Goal: Task Accomplishment & Management: Manage account settings

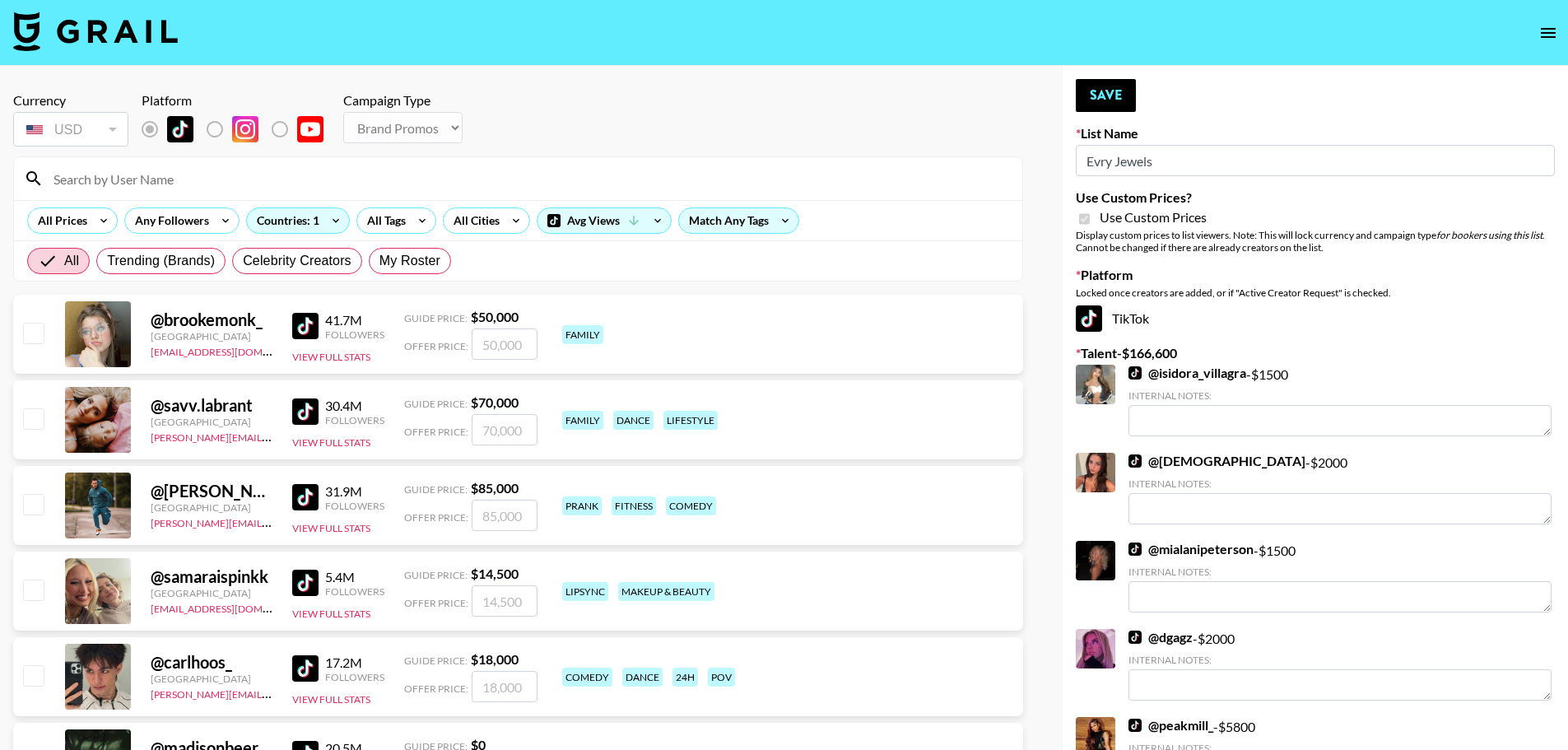
select select "Brand"
click at [1212, 173] on input "Evry Jewels" at bounding box center [1315, 161] width 479 height 31
click at [126, 180] on div "Currency is locked to USD" at bounding box center [71, 165] width 122 height 31
click at [222, 187] on input at bounding box center [527, 178] width 969 height 26
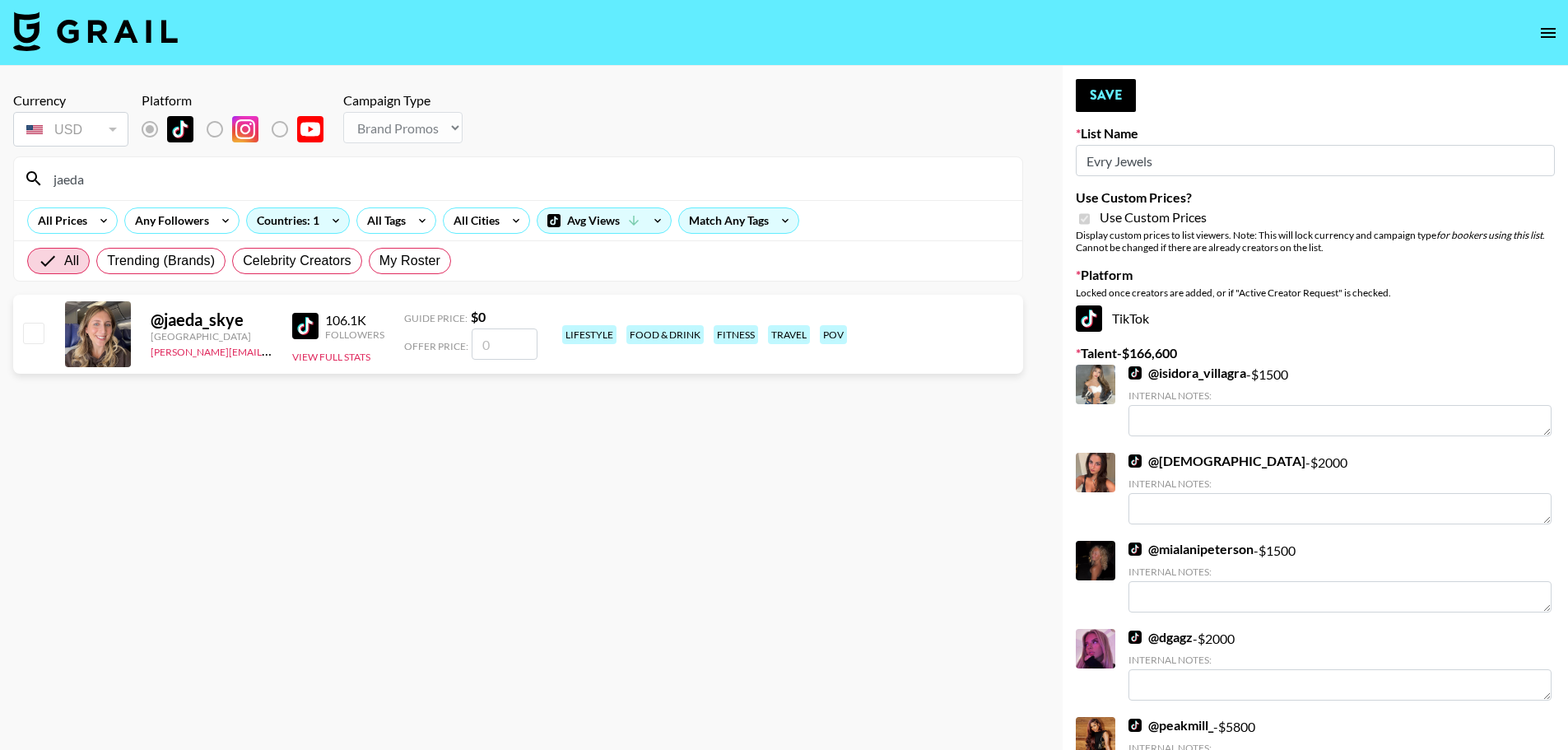
type input "jaeda"
click at [473, 336] on input "number" at bounding box center [505, 344] width 66 height 31
checkbox input "true"
drag, startPoint x: 528, startPoint y: 345, endPoint x: 451, endPoint y: 341, distance: 77.1
click at [451, 341] on div "Offer Price: 1500" at bounding box center [470, 344] width 133 height 31
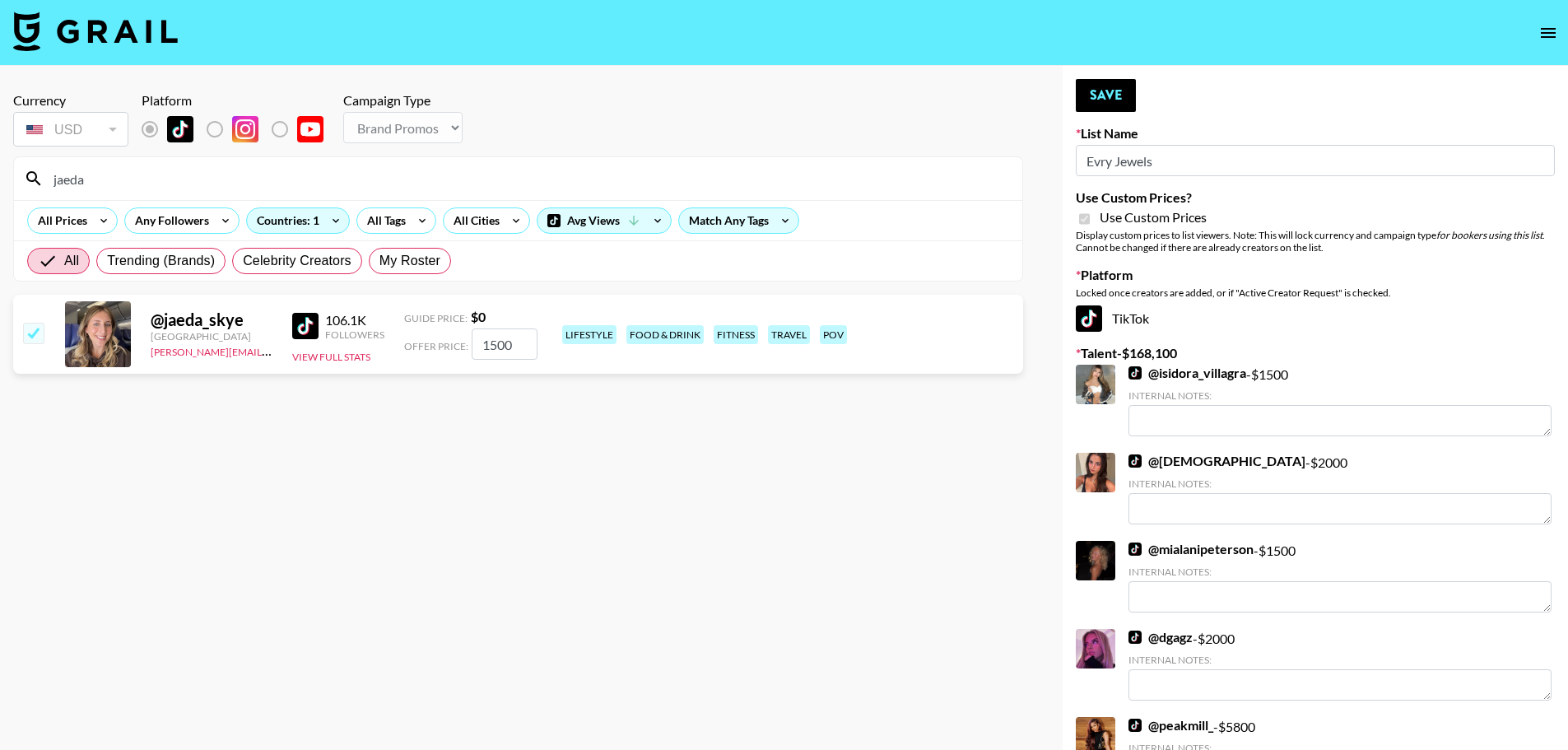
type input "1500"
click at [31, 336] on input "checkbox" at bounding box center [32, 332] width 20 height 20
click at [34, 334] on input "checkbox" at bounding box center [32, 332] width 20 height 20
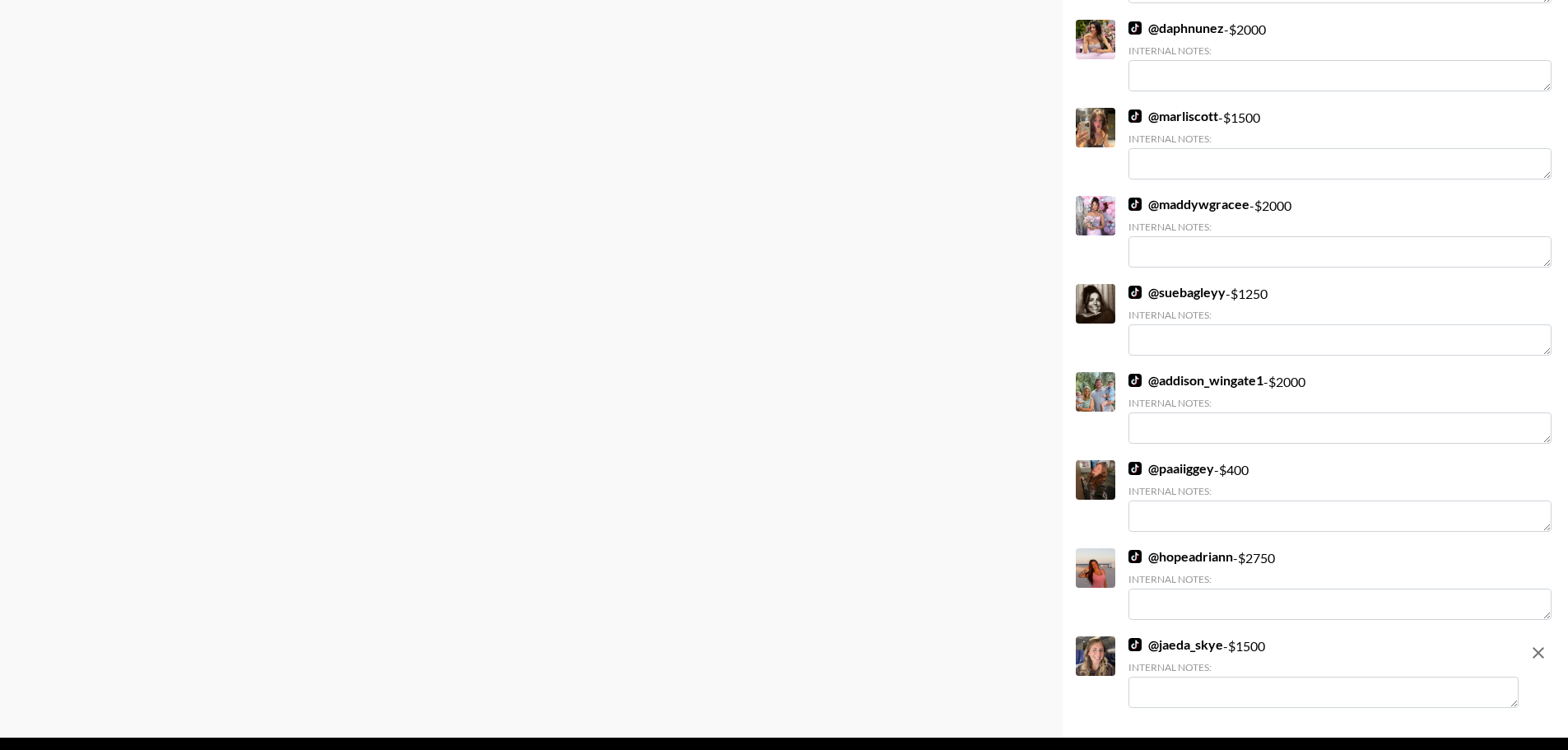
scroll to position [4635, 0]
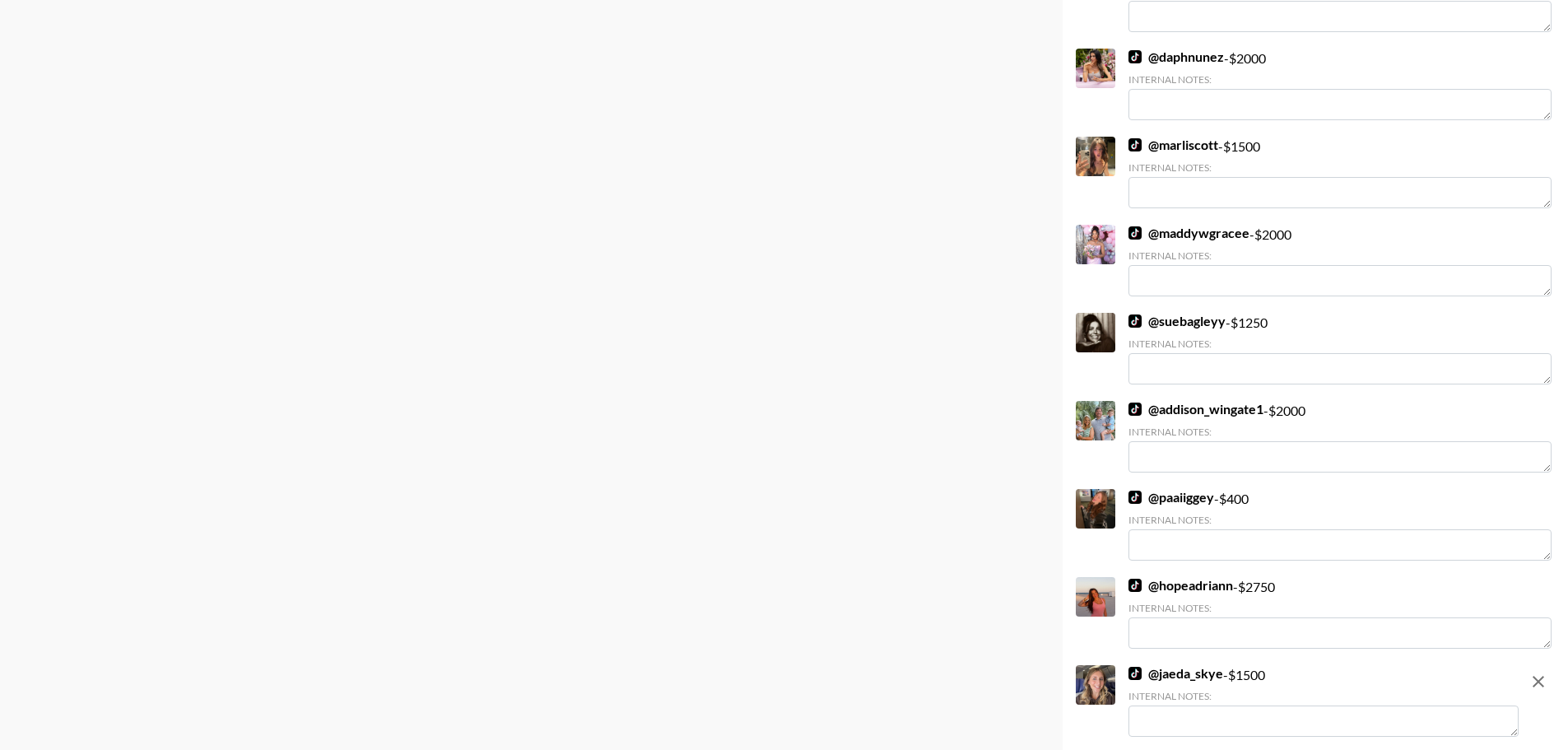
click at [1189, 588] on link "@ hopeadriann" at bounding box center [1181, 585] width 104 height 16
click at [1205, 673] on link "@ jaeda_skye" at bounding box center [1177, 674] width 95 height 16
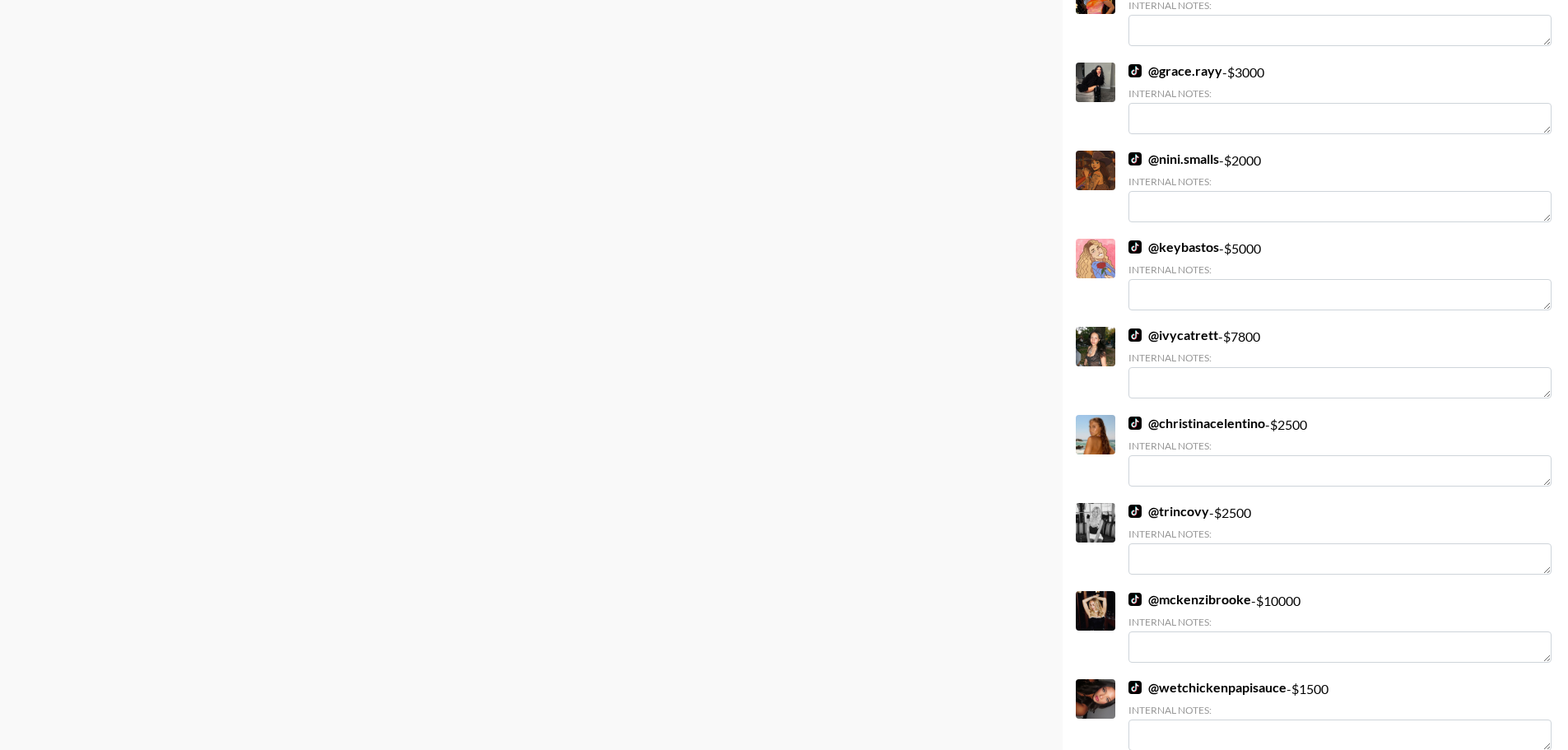
scroll to position [3729, 0]
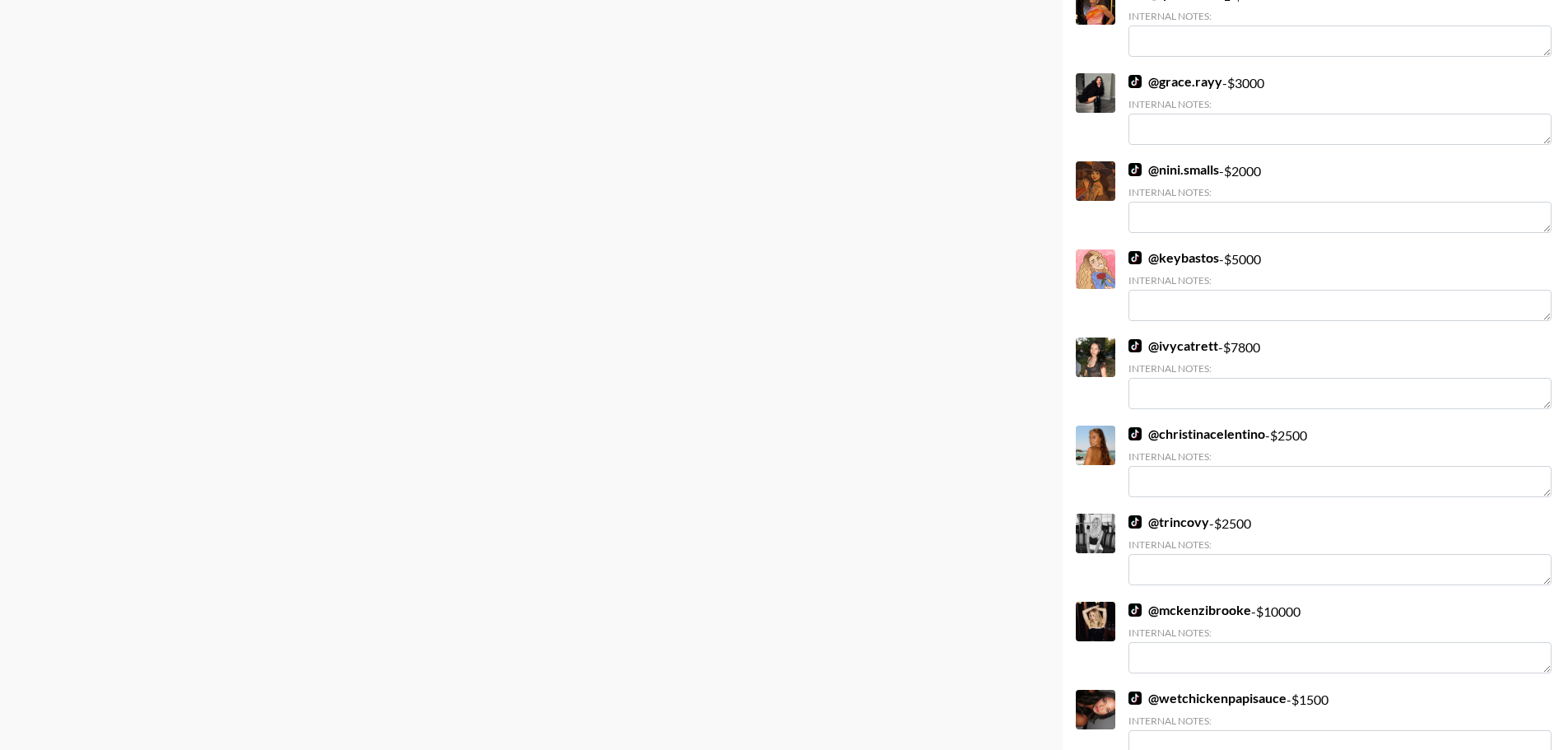
click at [1167, 344] on link "@ ivycatrett" at bounding box center [1174, 346] width 90 height 16
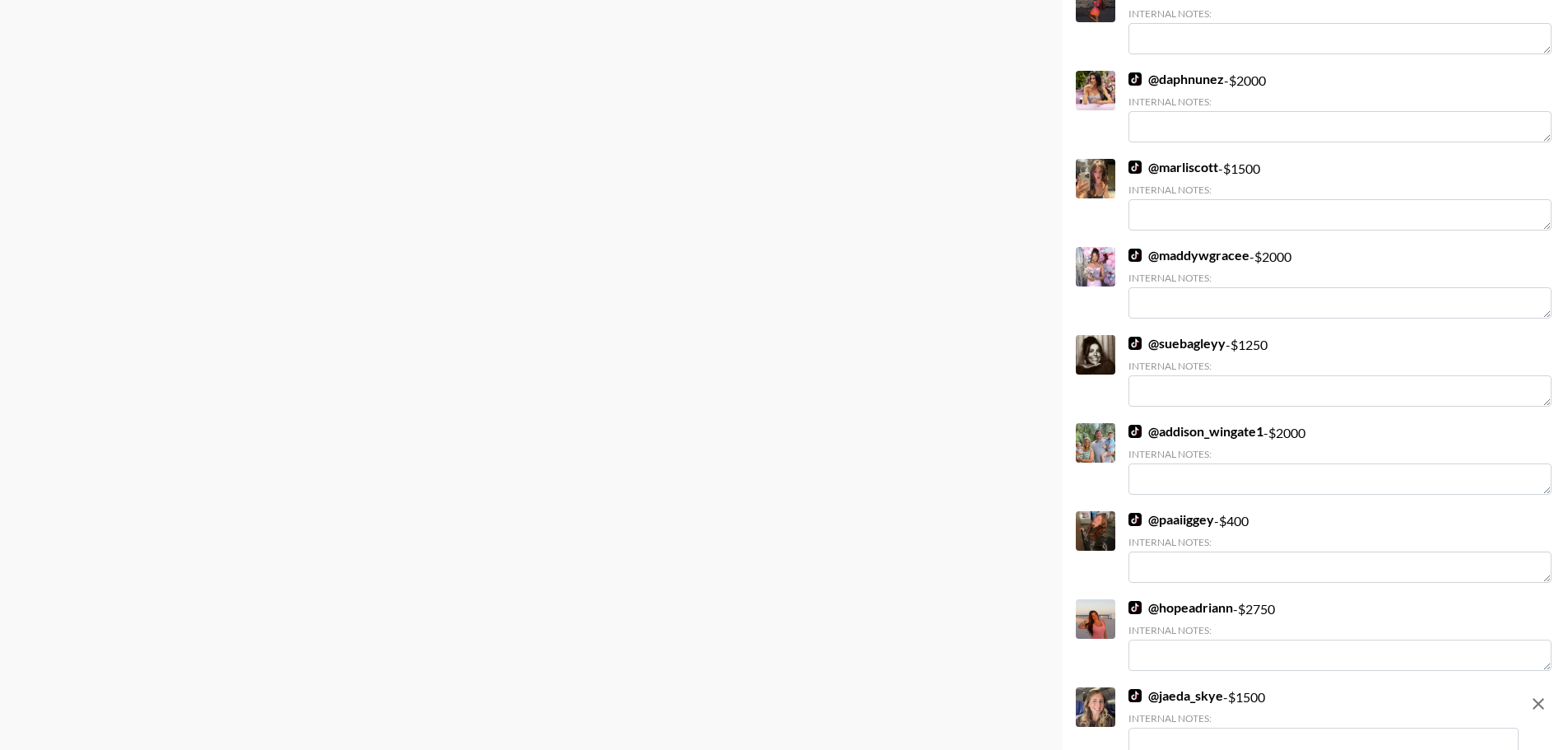
scroll to position [4717, 0]
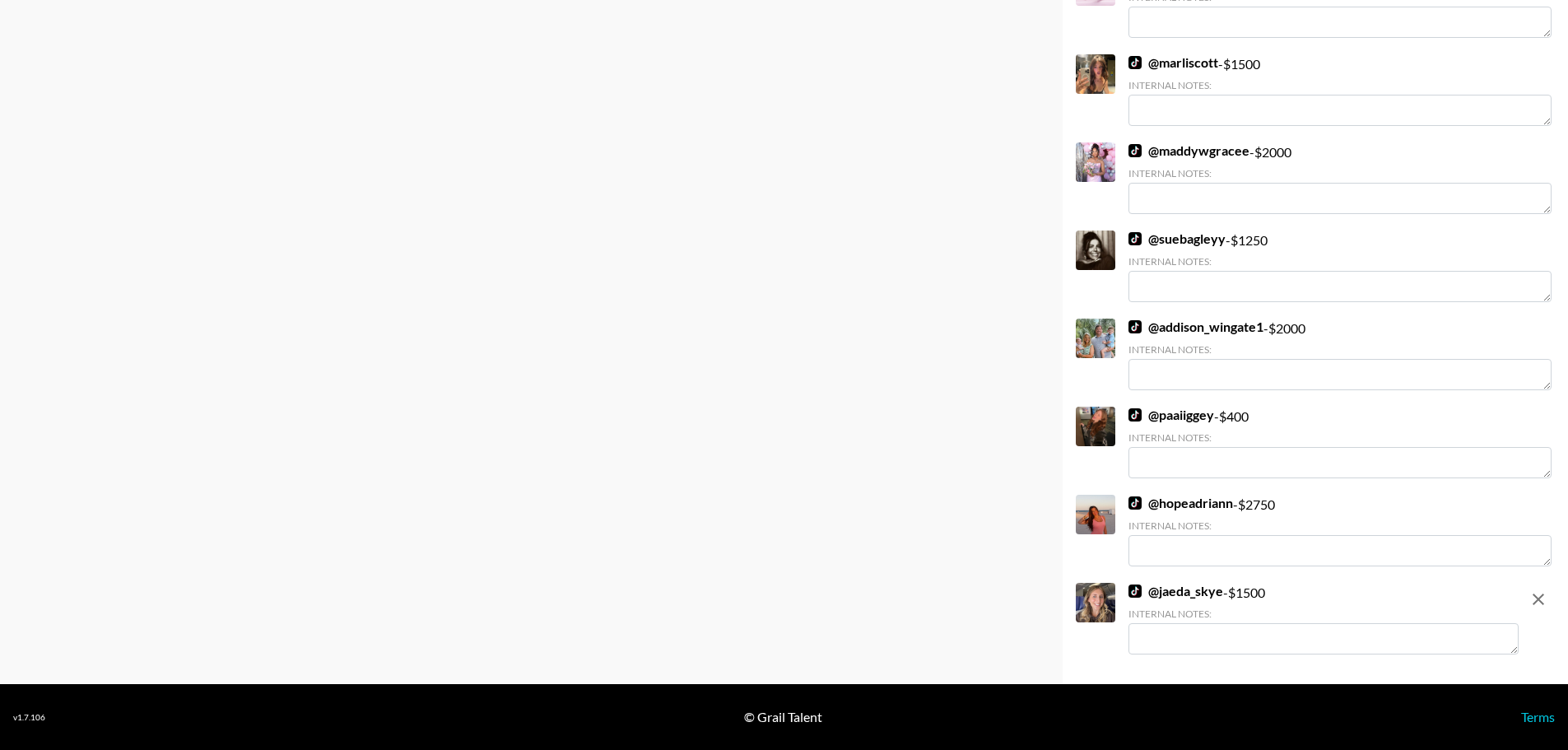
click at [1545, 599] on icon "remove" at bounding box center [1538, 599] width 20 height 20
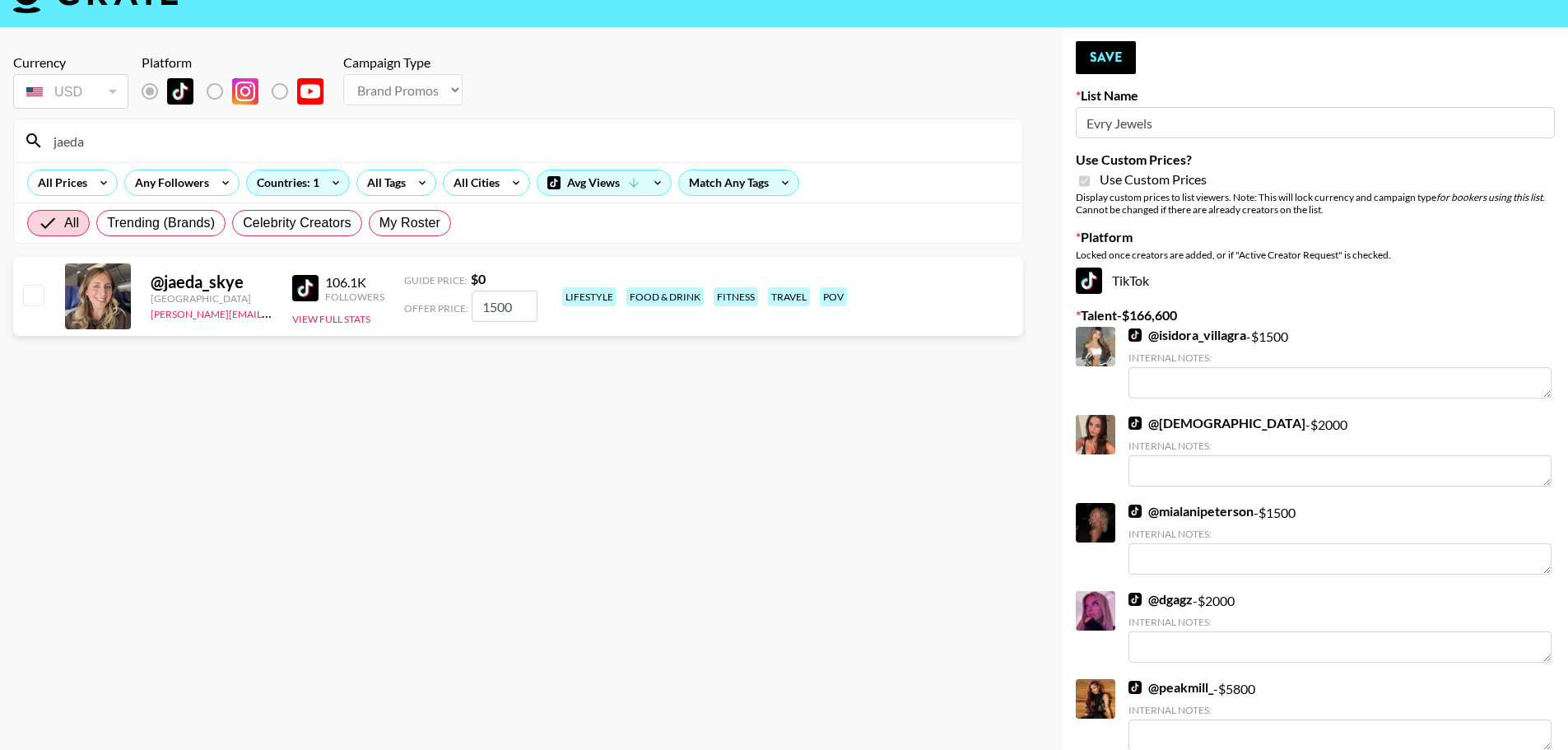
scroll to position [0, 0]
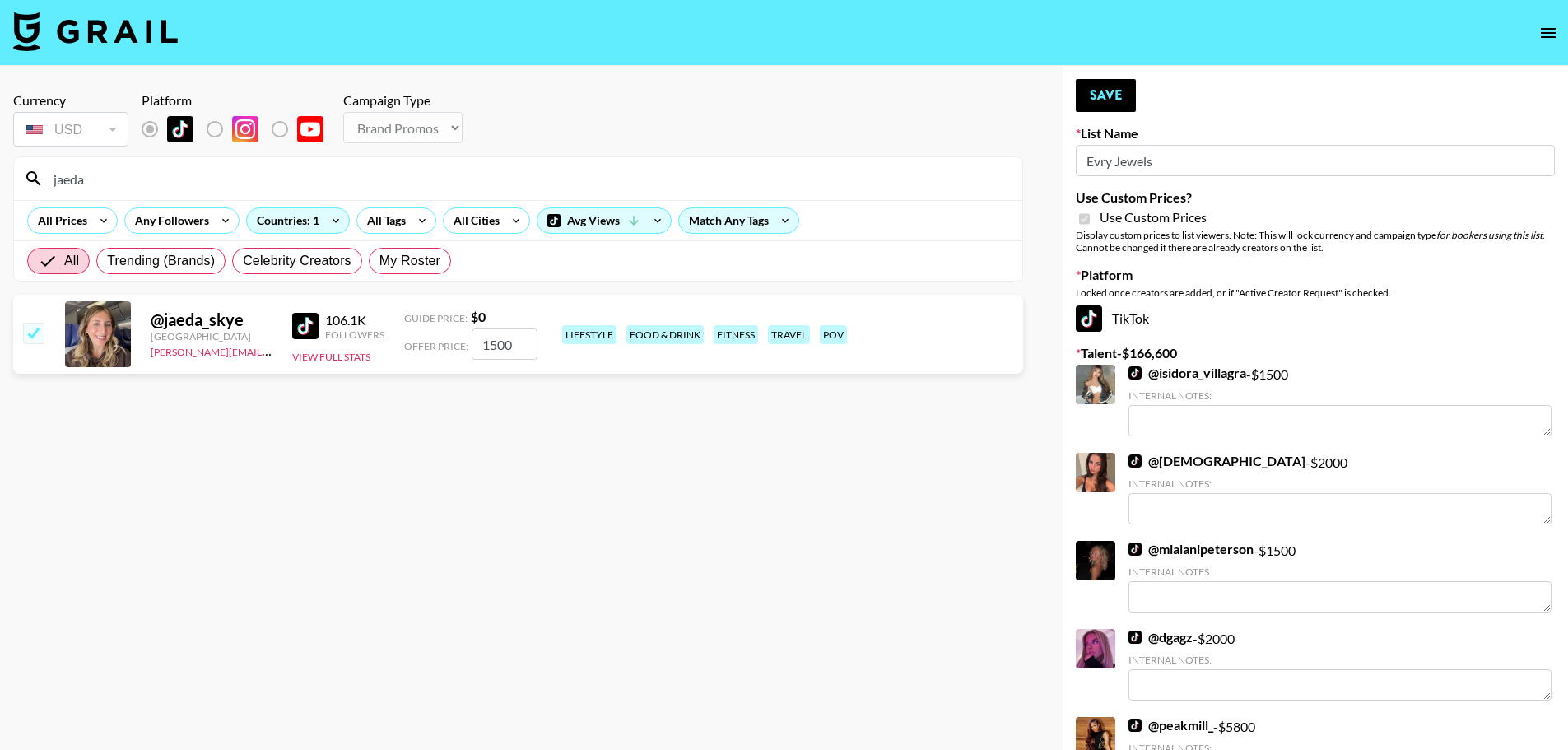
checkbox input "true"
type input "3000"
click at [37, 333] on input "checkbox" at bounding box center [32, 332] width 20 height 20
click at [37, 335] on input "checkbox" at bounding box center [32, 332] width 20 height 20
checkbox input "true"
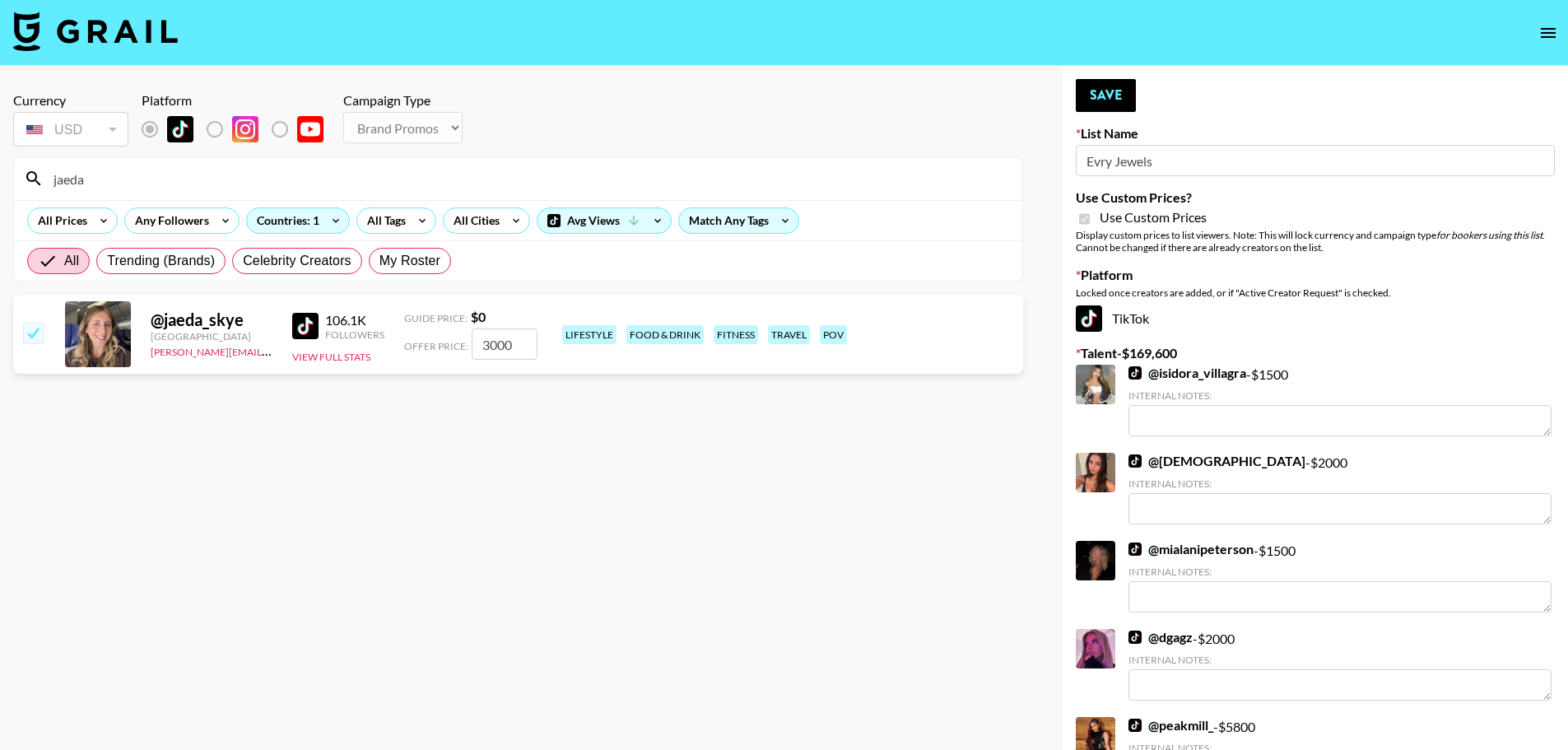
click at [272, 517] on section "Currency USD USD ​ Platform Campaign Type Choose Type... Song Promos Brand Prom…" at bounding box center [519, 388] width 1010 height 618
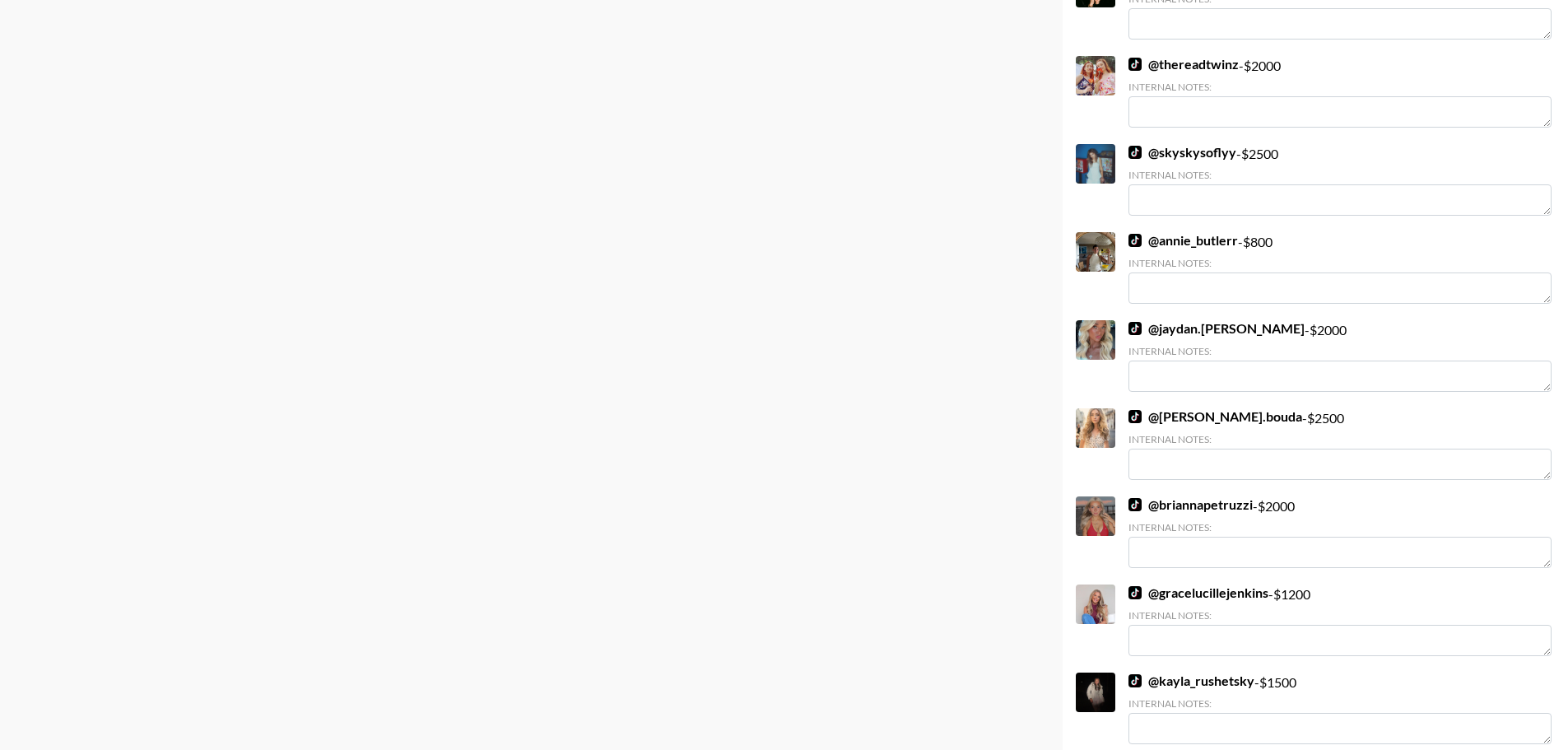
scroll to position [1483, 0]
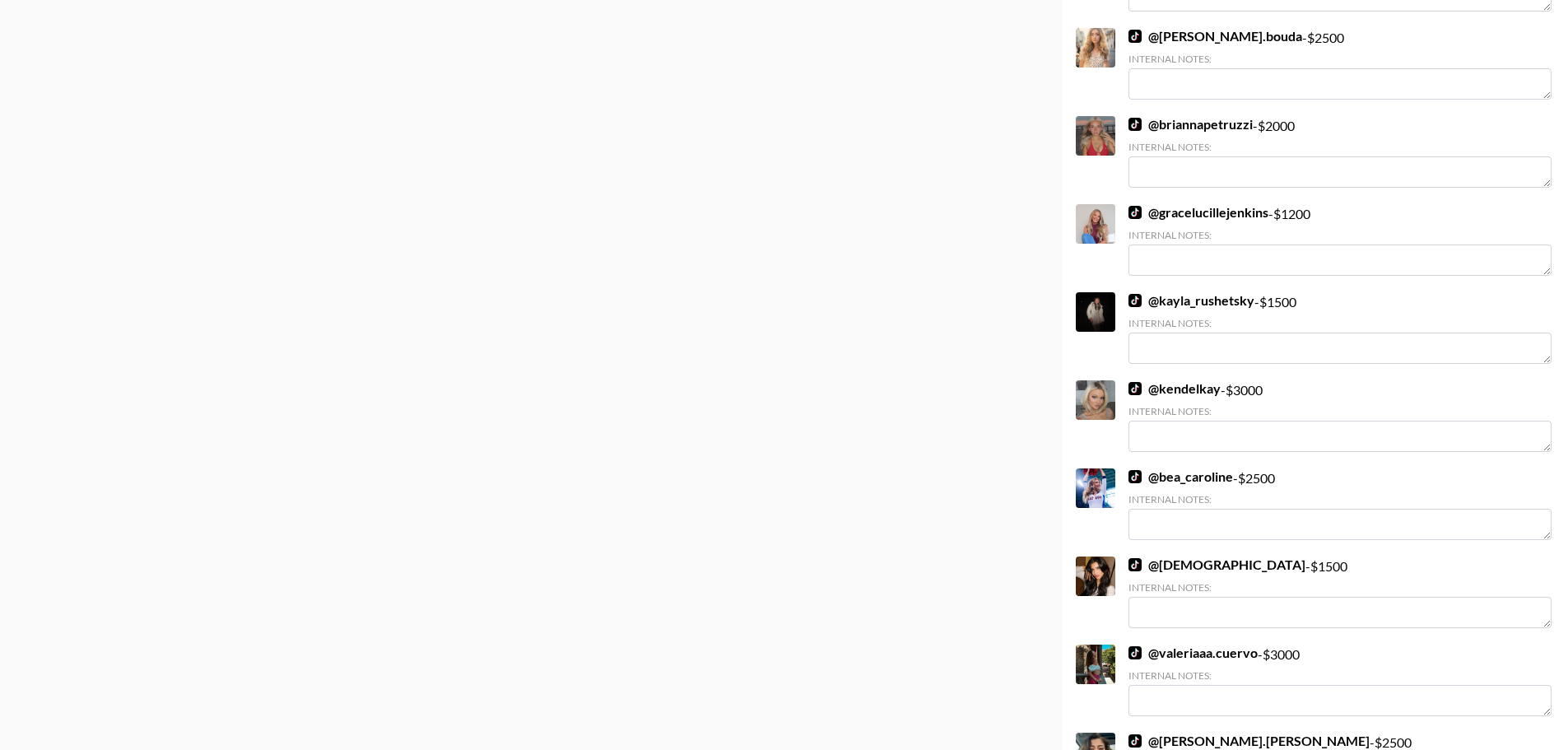
click at [1178, 386] on link "@ kendelkay" at bounding box center [1175, 388] width 93 height 16
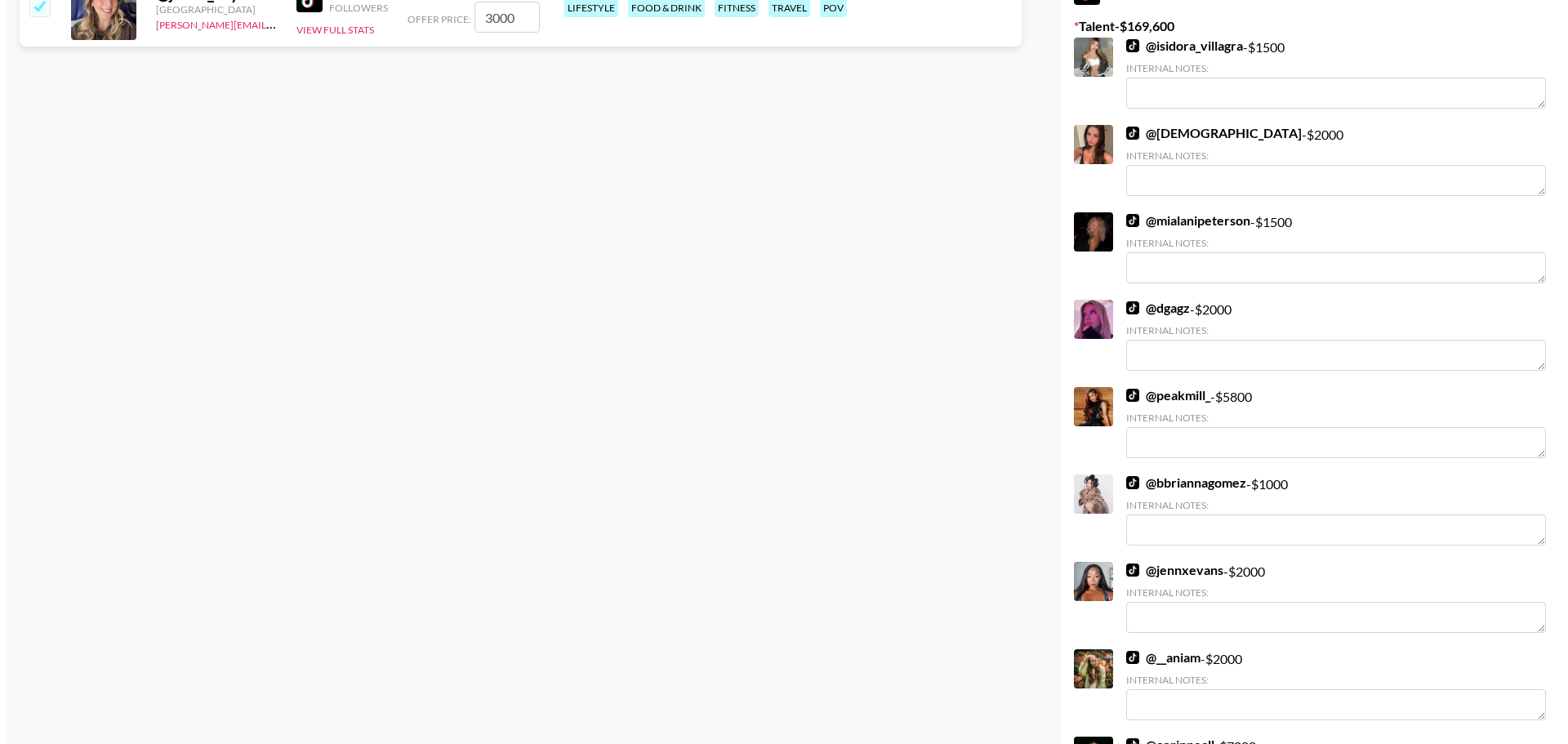
scroll to position [0, 0]
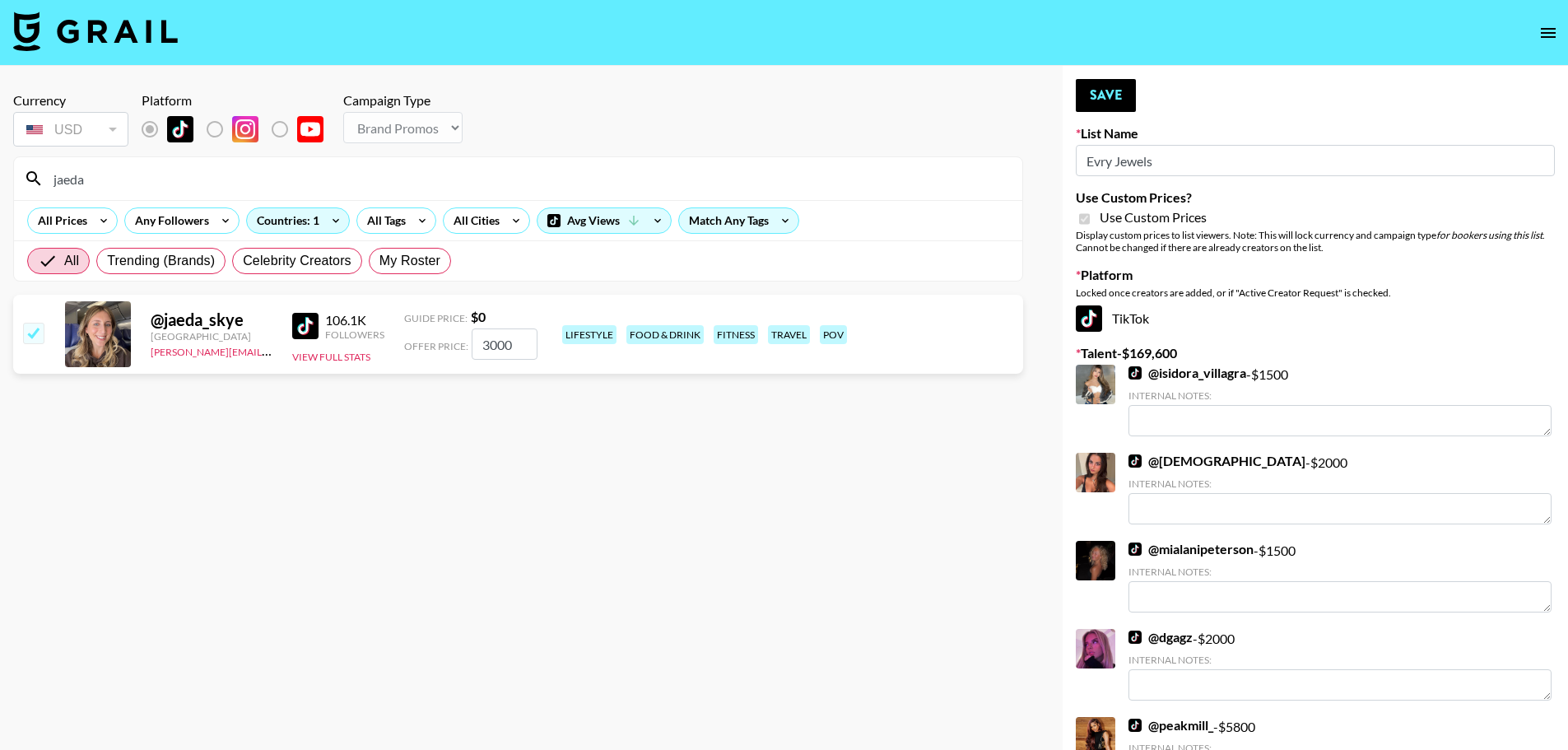
click at [136, 22] on img at bounding box center [96, 31] width 165 height 40
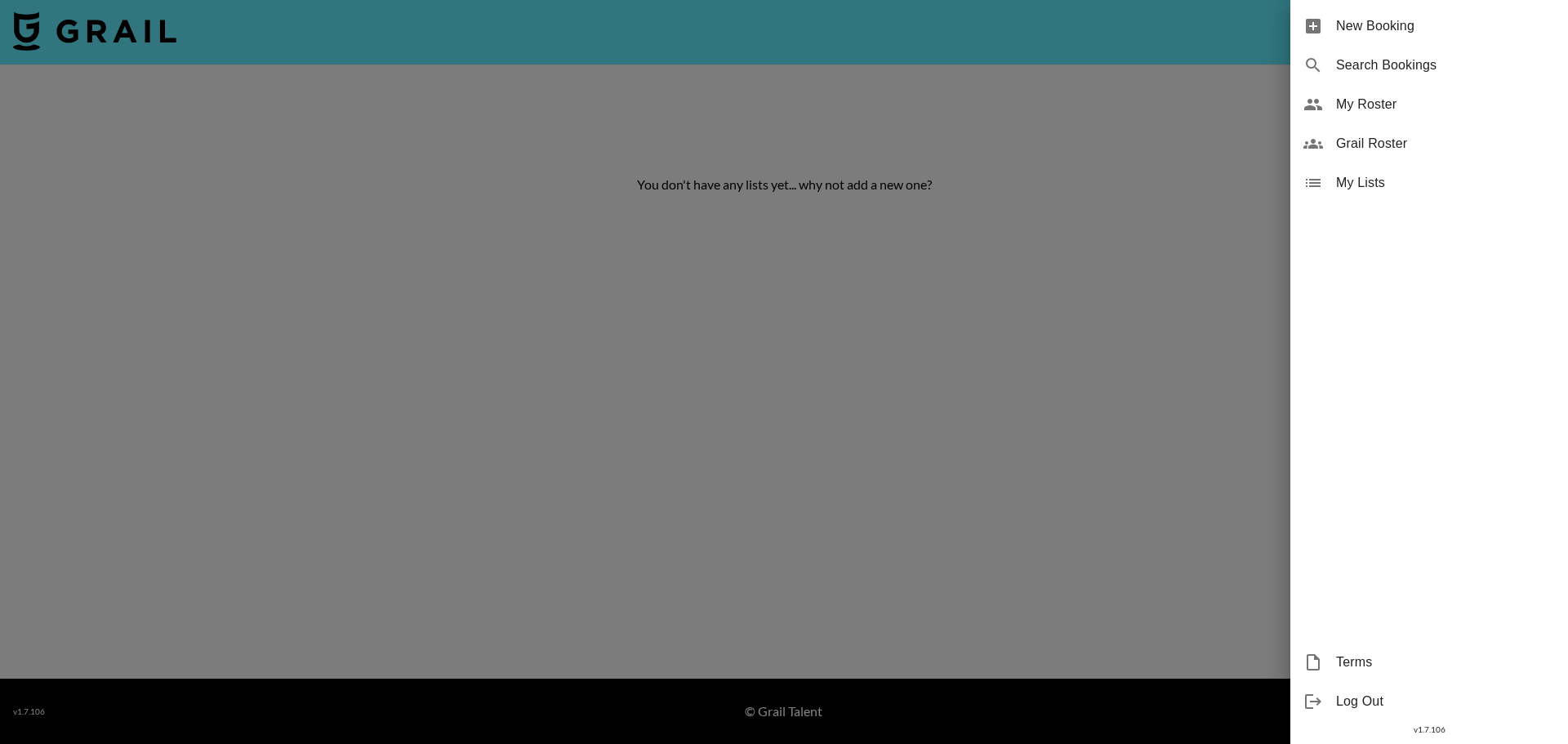
click at [1331, 110] on div "My Roster" at bounding box center [1429, 104] width 278 height 40
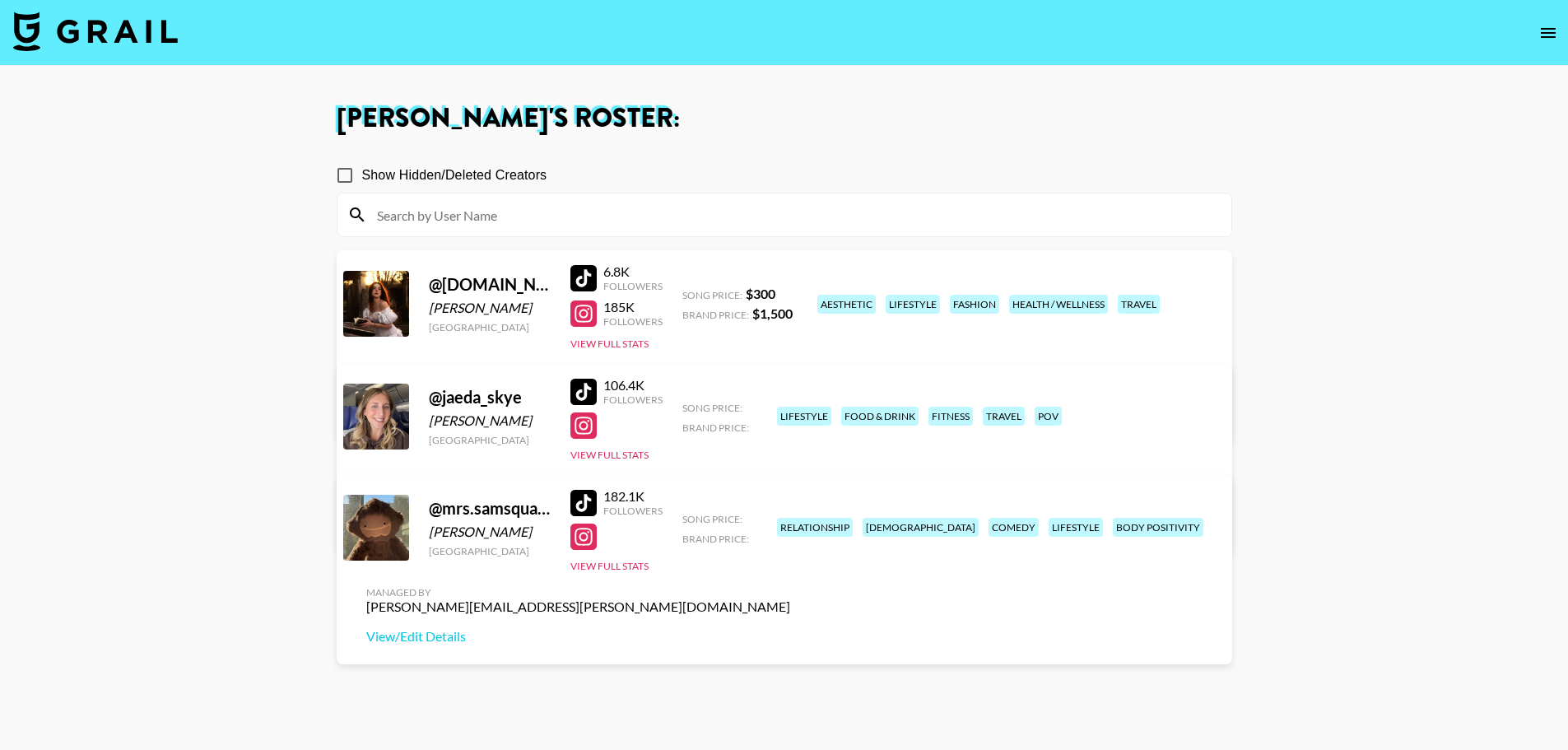
click at [1544, 28] on icon "open drawer" at bounding box center [1548, 33] width 14 height 10
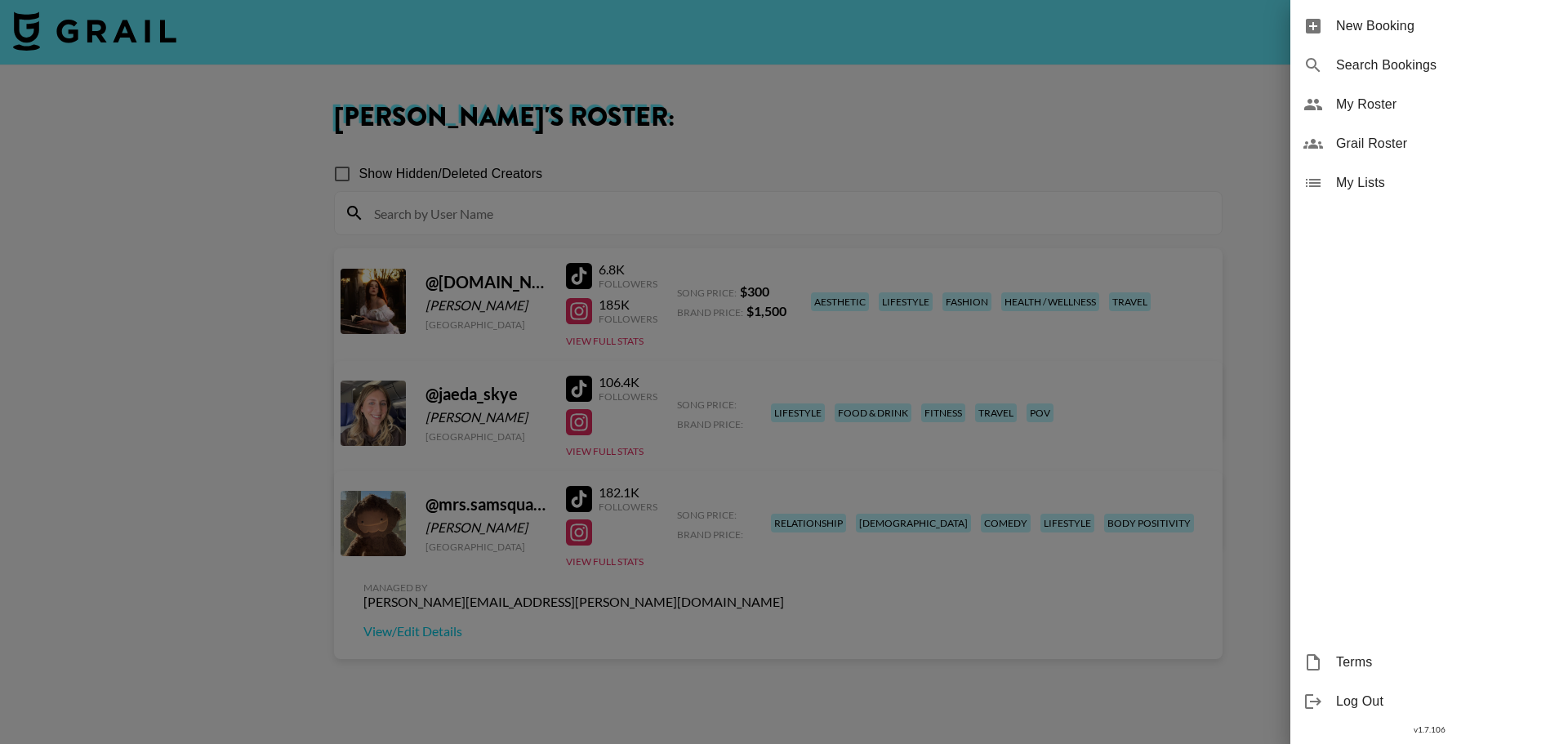
click at [1408, 146] on span "Grail Roster" at bounding box center [1446, 143] width 219 height 19
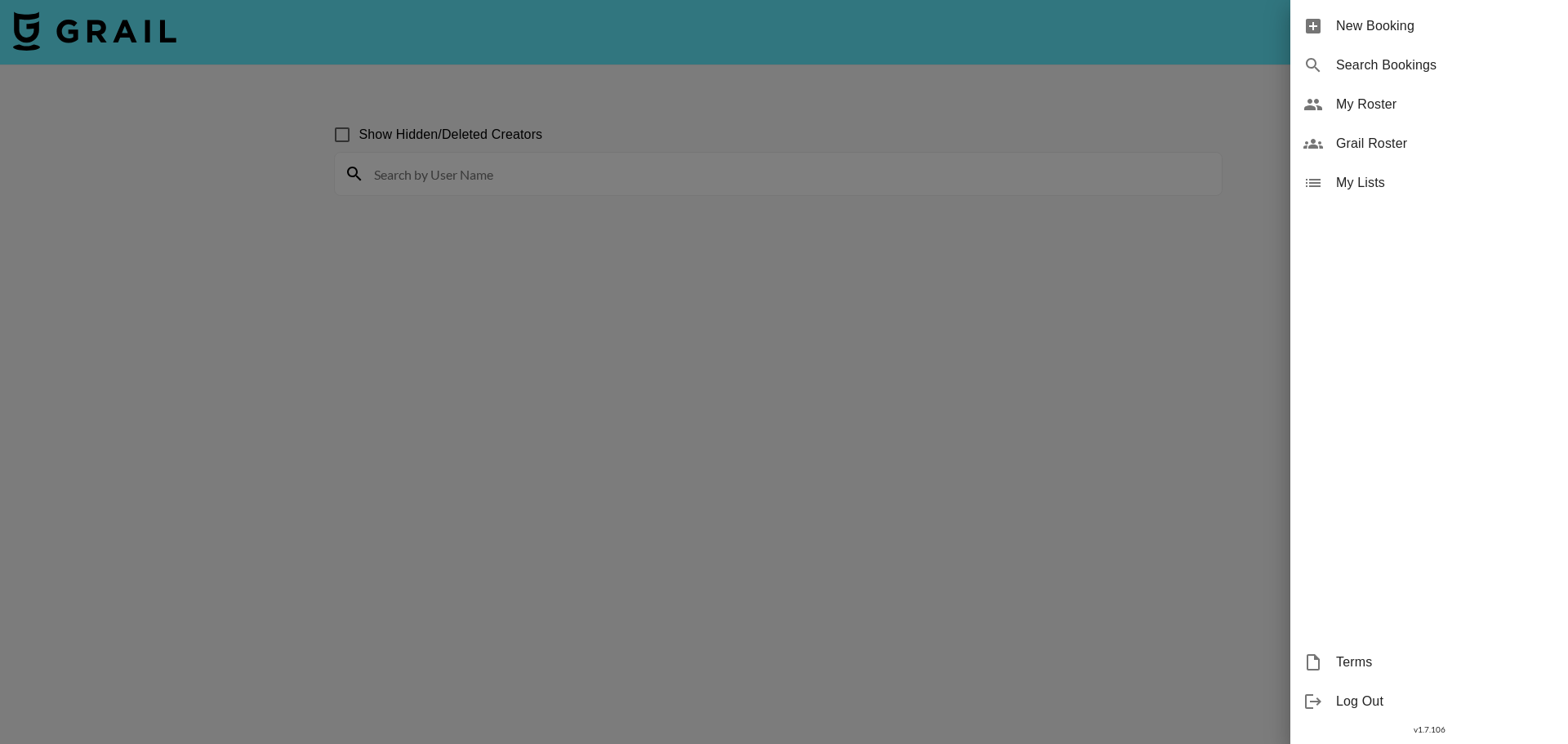
click at [417, 182] on div at bounding box center [784, 372] width 1568 height 744
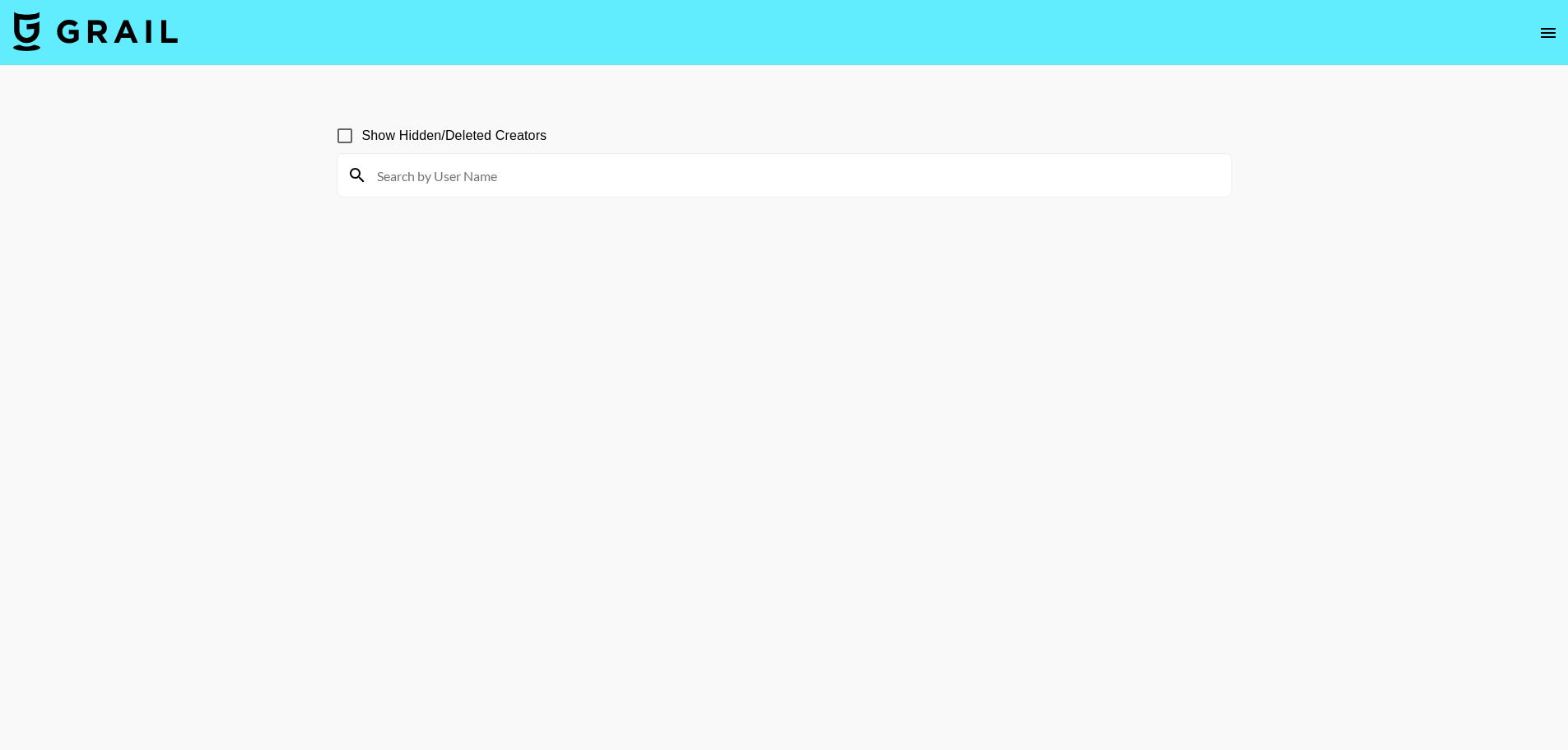
click at [428, 167] on input at bounding box center [795, 175] width 855 height 26
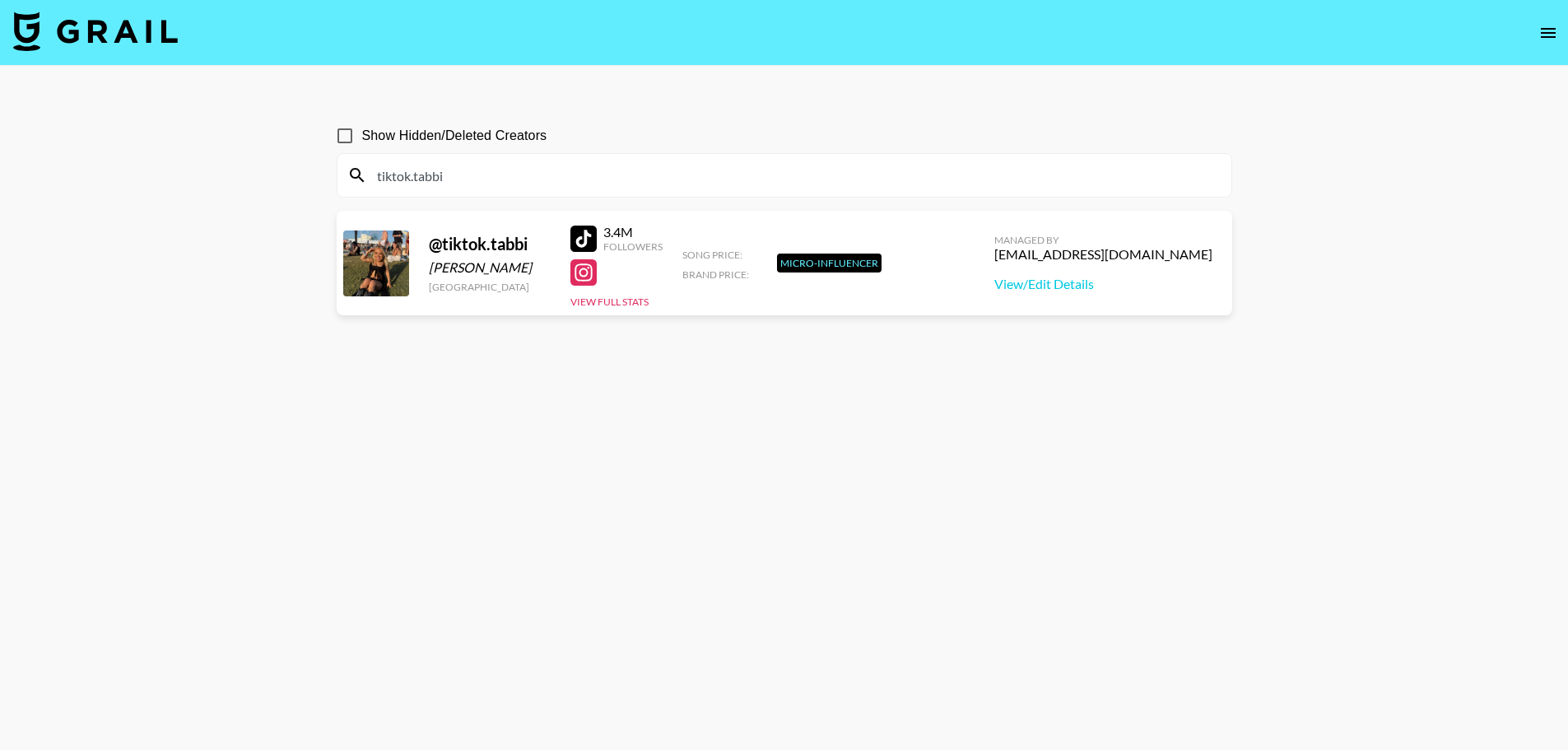
drag, startPoint x: 490, startPoint y: 179, endPoint x: 362, endPoint y: 178, distance: 128.0
click at [362, 178] on div "tiktok.tabbi" at bounding box center [784, 175] width 894 height 42
type input "tabbi"
click at [1048, 279] on link "View/Edit Details" at bounding box center [1103, 284] width 218 height 16
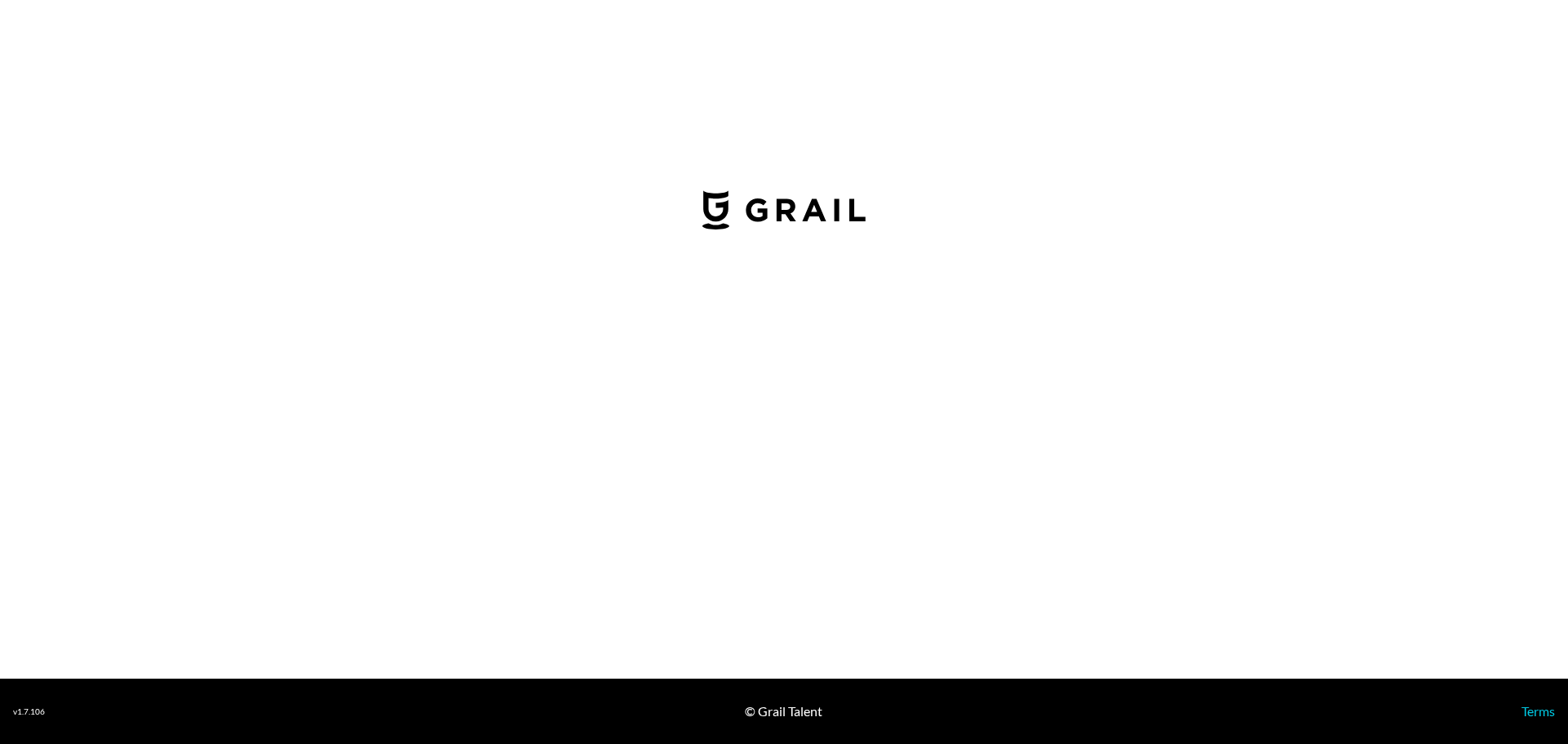
select select "USD"
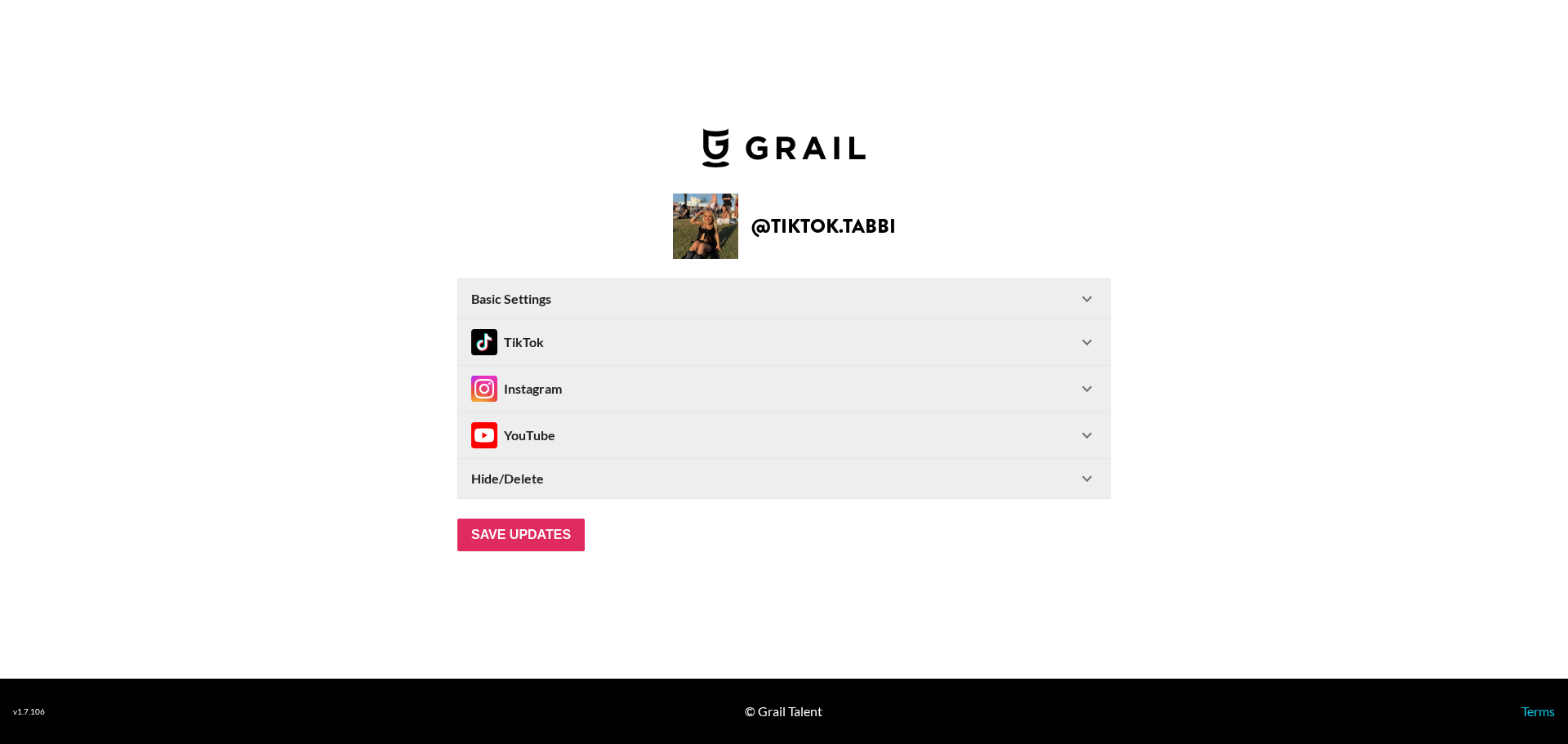
click at [936, 342] on div "TikTok" at bounding box center [775, 342] width 606 height 26
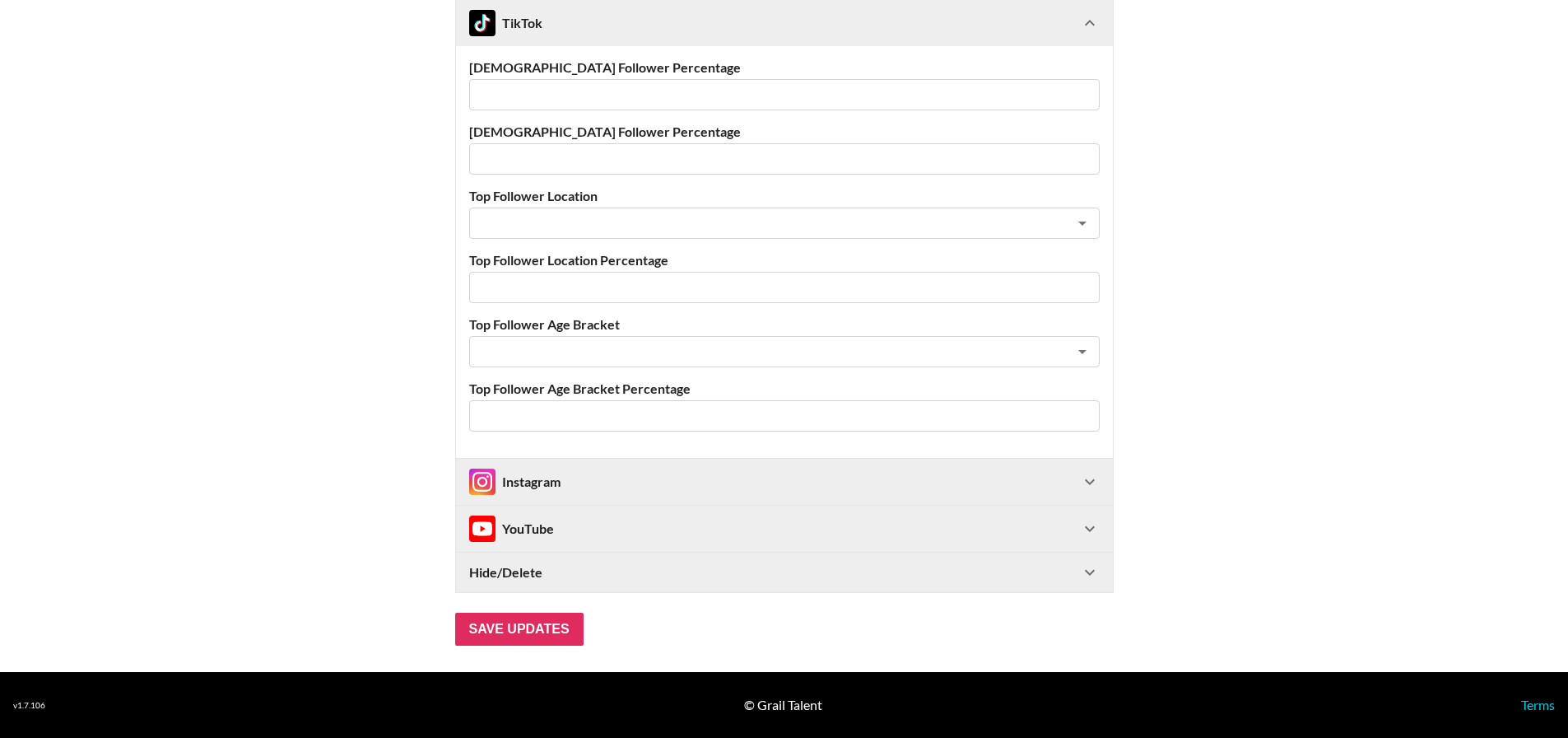
click at [864, 476] on div "Instagram" at bounding box center [775, 482] width 611 height 26
